Goal: Download file/media

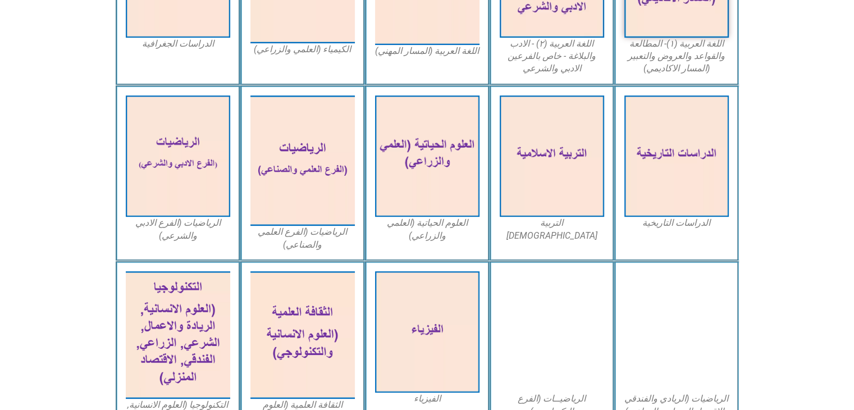
scroll to position [445, 0]
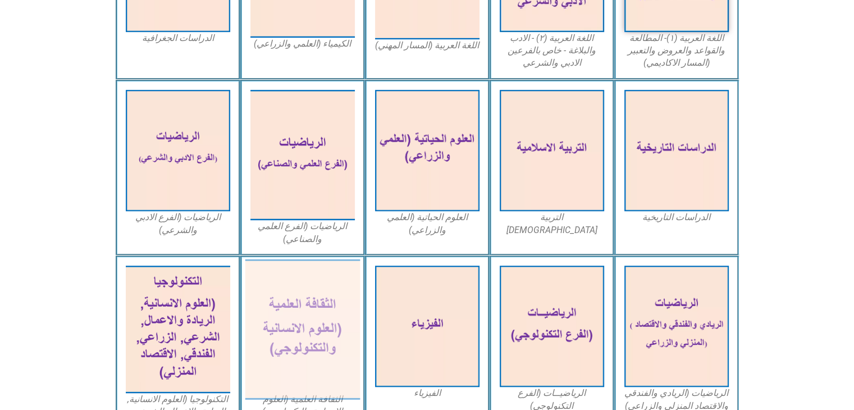
click at [311, 341] on img at bounding box center [302, 329] width 115 height 140
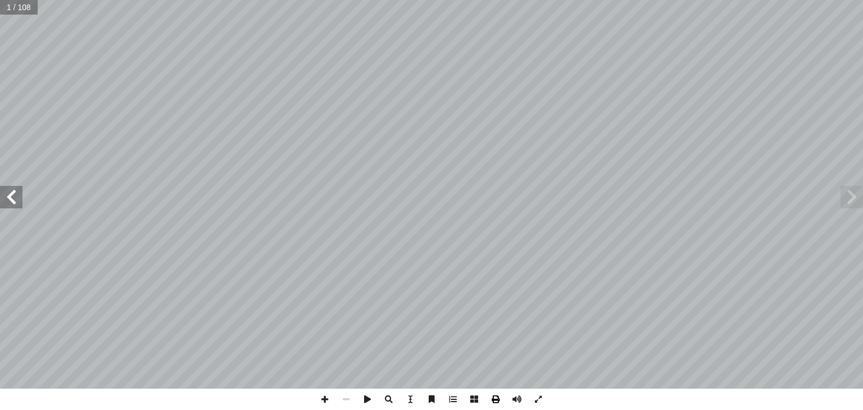
click at [495, 399] on span at bounding box center [495, 399] width 21 height 21
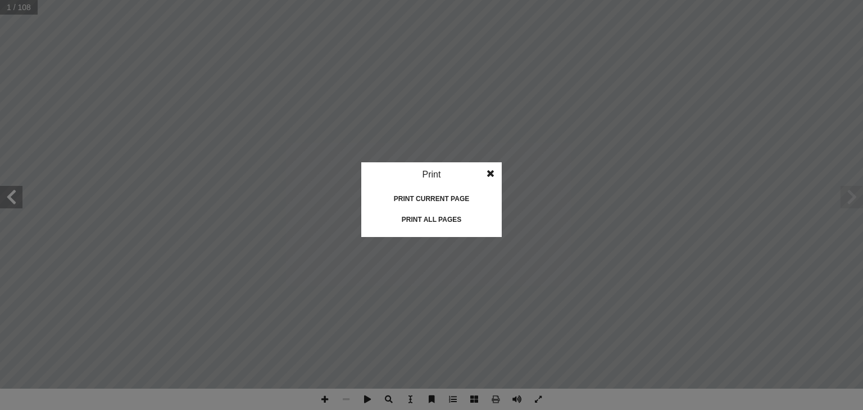
click at [439, 221] on div "Print all pages" at bounding box center [431, 220] width 112 height 18
